Goal: Check status

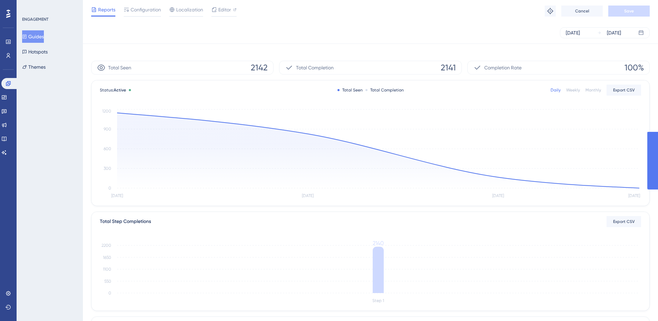
scroll to position [116, 0]
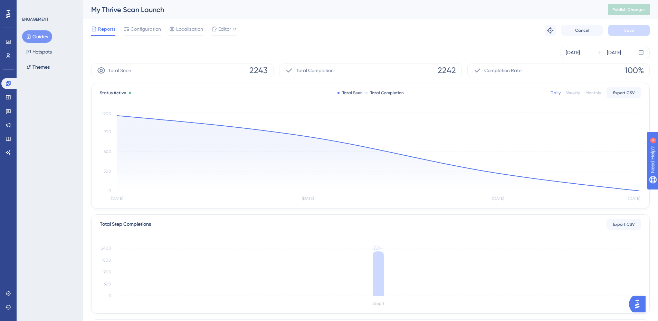
scroll to position [69, 0]
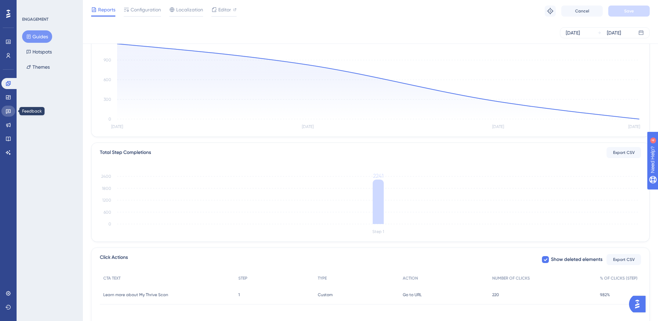
drag, startPoint x: 9, startPoint y: 108, endPoint x: 13, endPoint y: 108, distance: 4.2
click at [9, 108] on link at bounding box center [8, 111] width 14 height 11
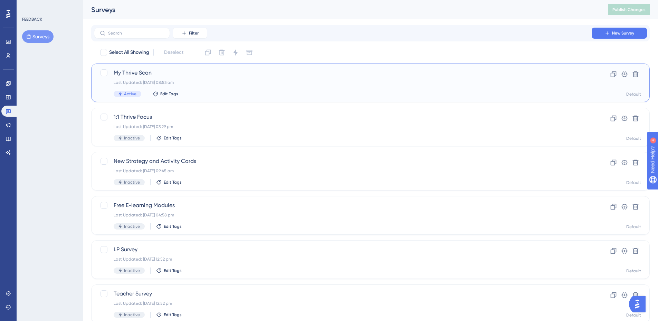
click at [143, 84] on div "Last Updated: 07 Oct 2025 08:53 am" at bounding box center [343, 83] width 458 height 6
